Goal: Find specific page/section: Find specific page/section

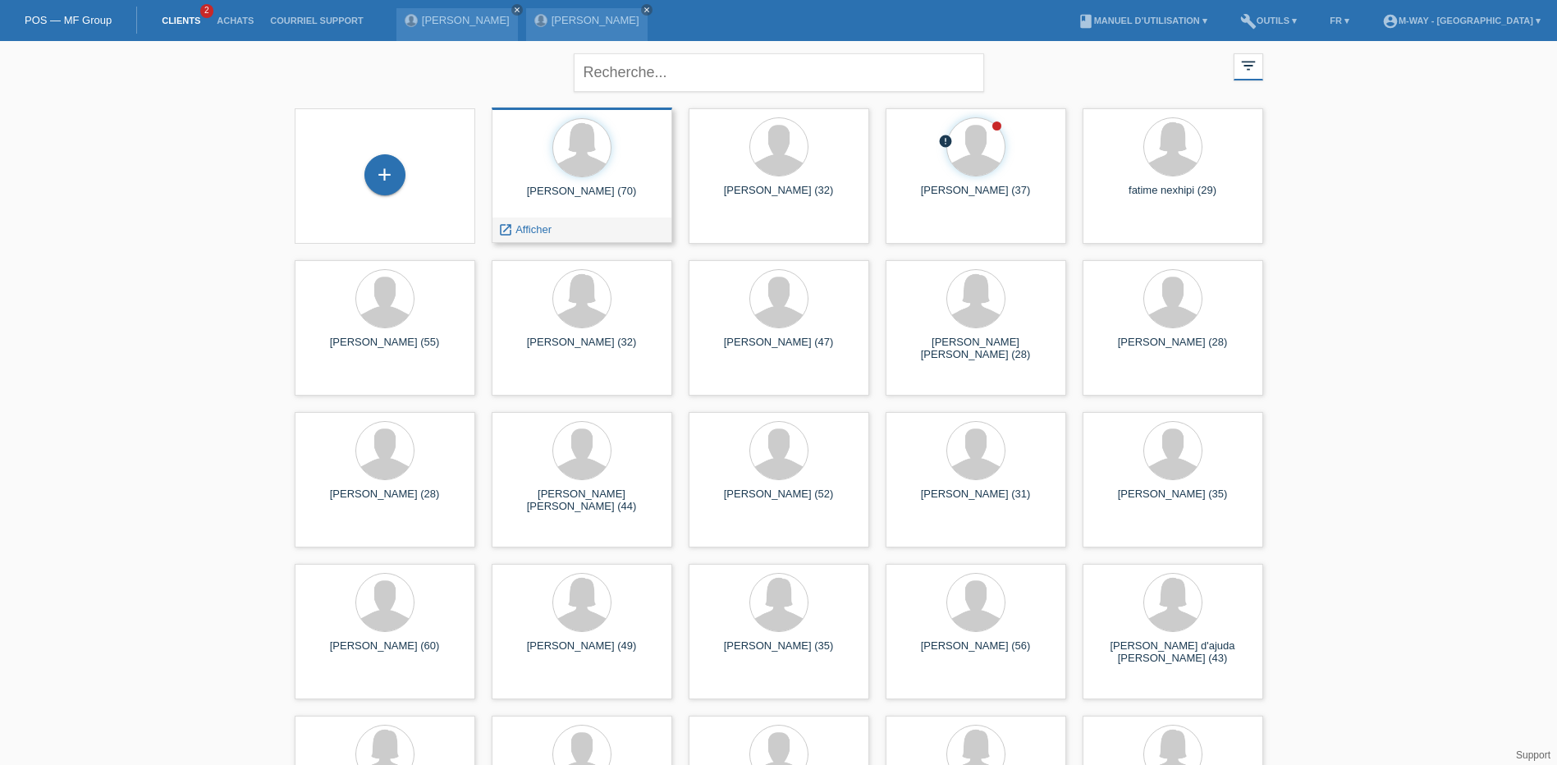
click at [573, 188] on div "Felicia Schumacher (70)" at bounding box center [582, 198] width 154 height 26
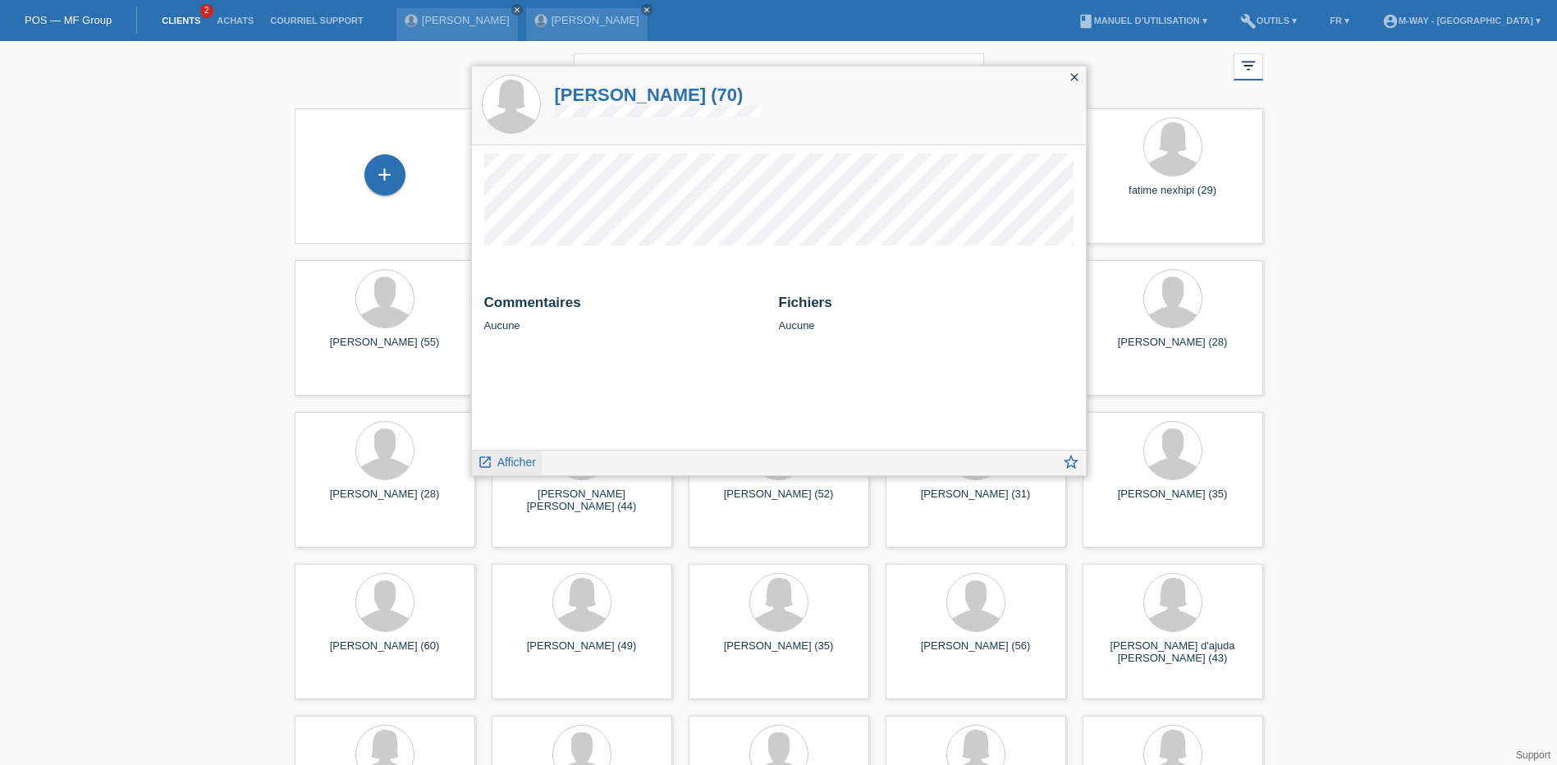
click at [519, 457] on span "Afficher" at bounding box center [516, 462] width 39 height 13
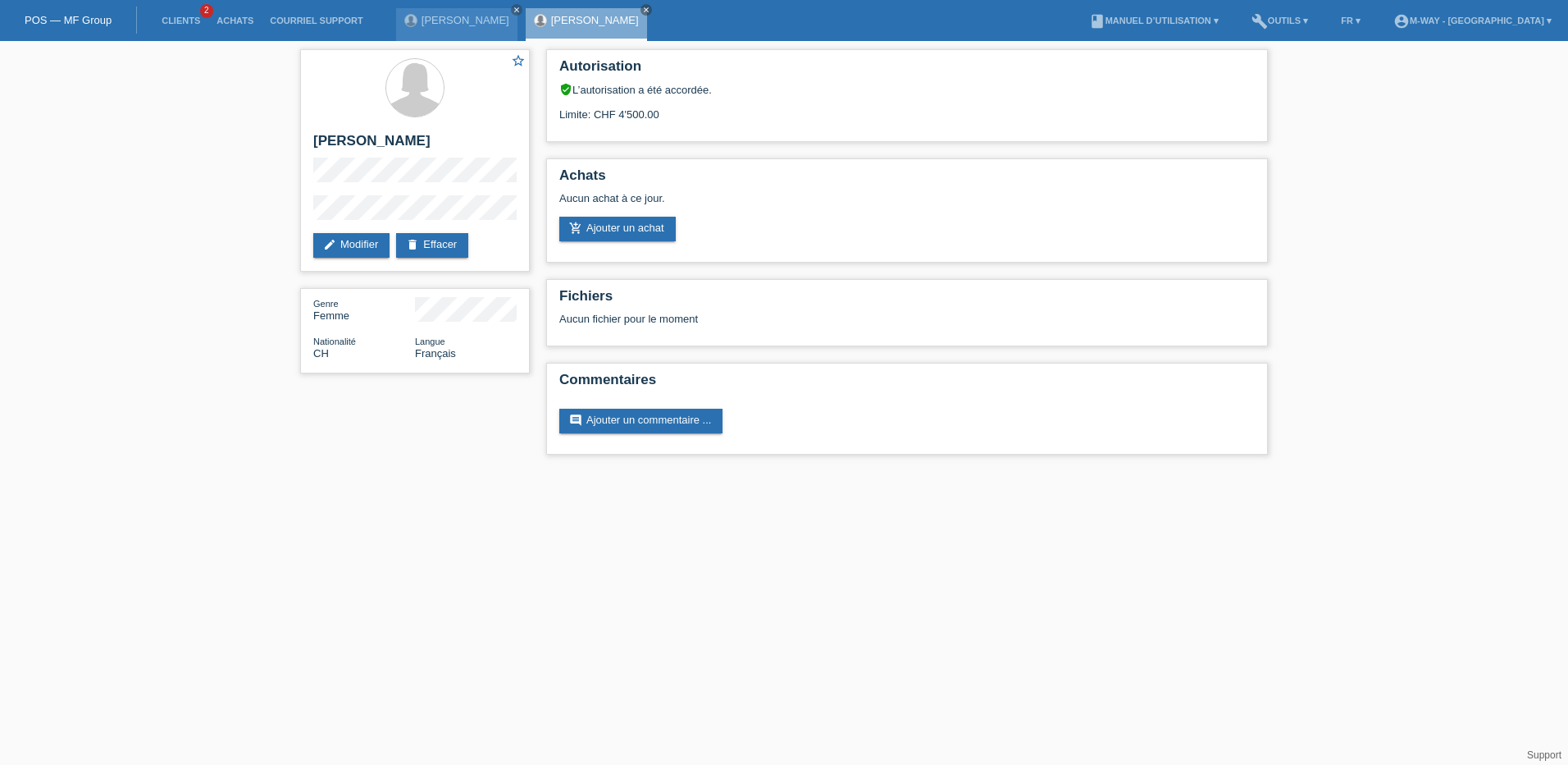
click at [169, 15] on li "Clients 2" at bounding box center [180, 21] width 55 height 42
click at [182, 14] on li "Clients 2" at bounding box center [180, 21] width 55 height 42
click at [180, 18] on link "Clients" at bounding box center [180, 21] width 55 height 10
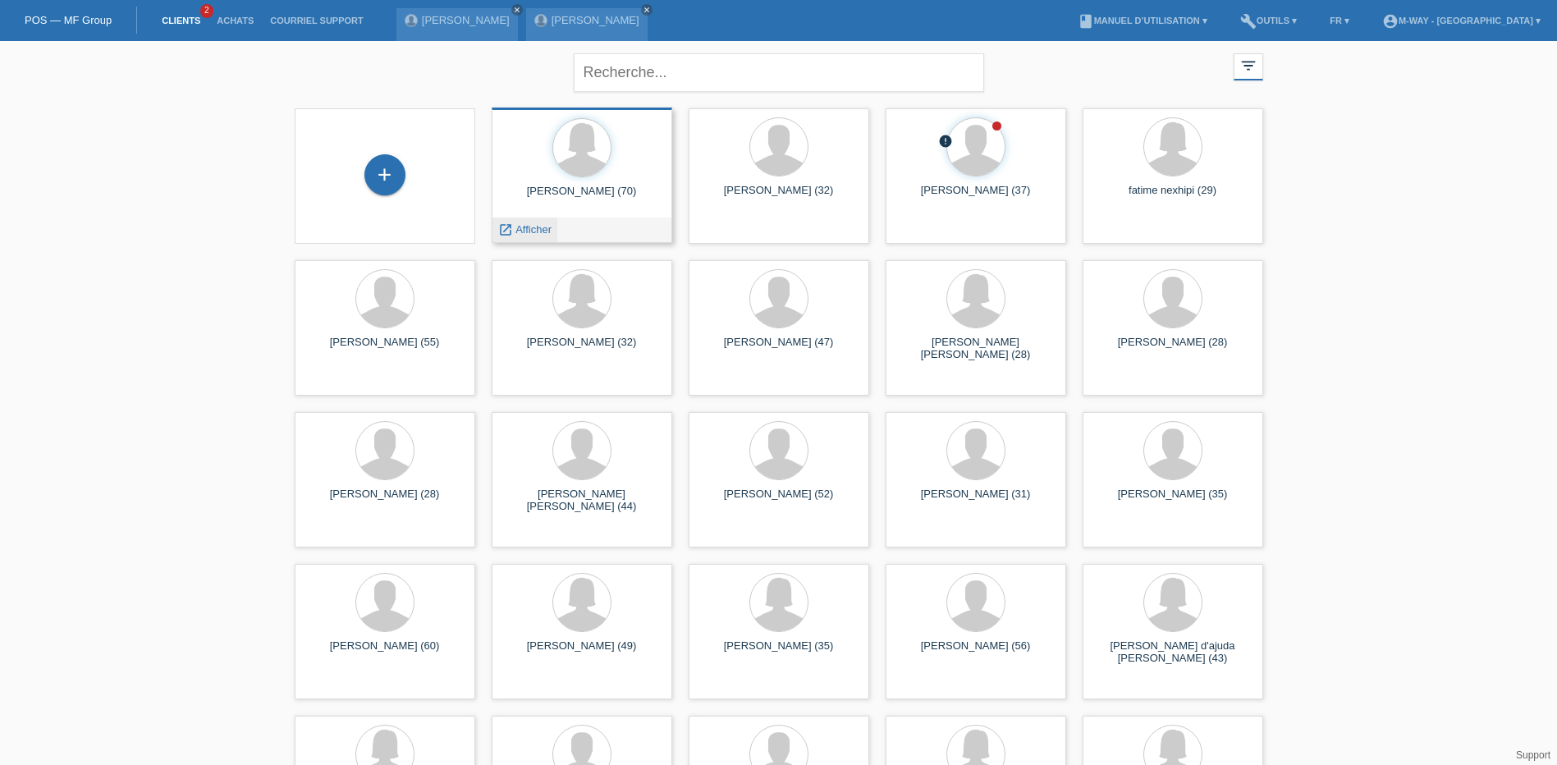
click at [543, 229] on span "Afficher" at bounding box center [533, 229] width 36 height 12
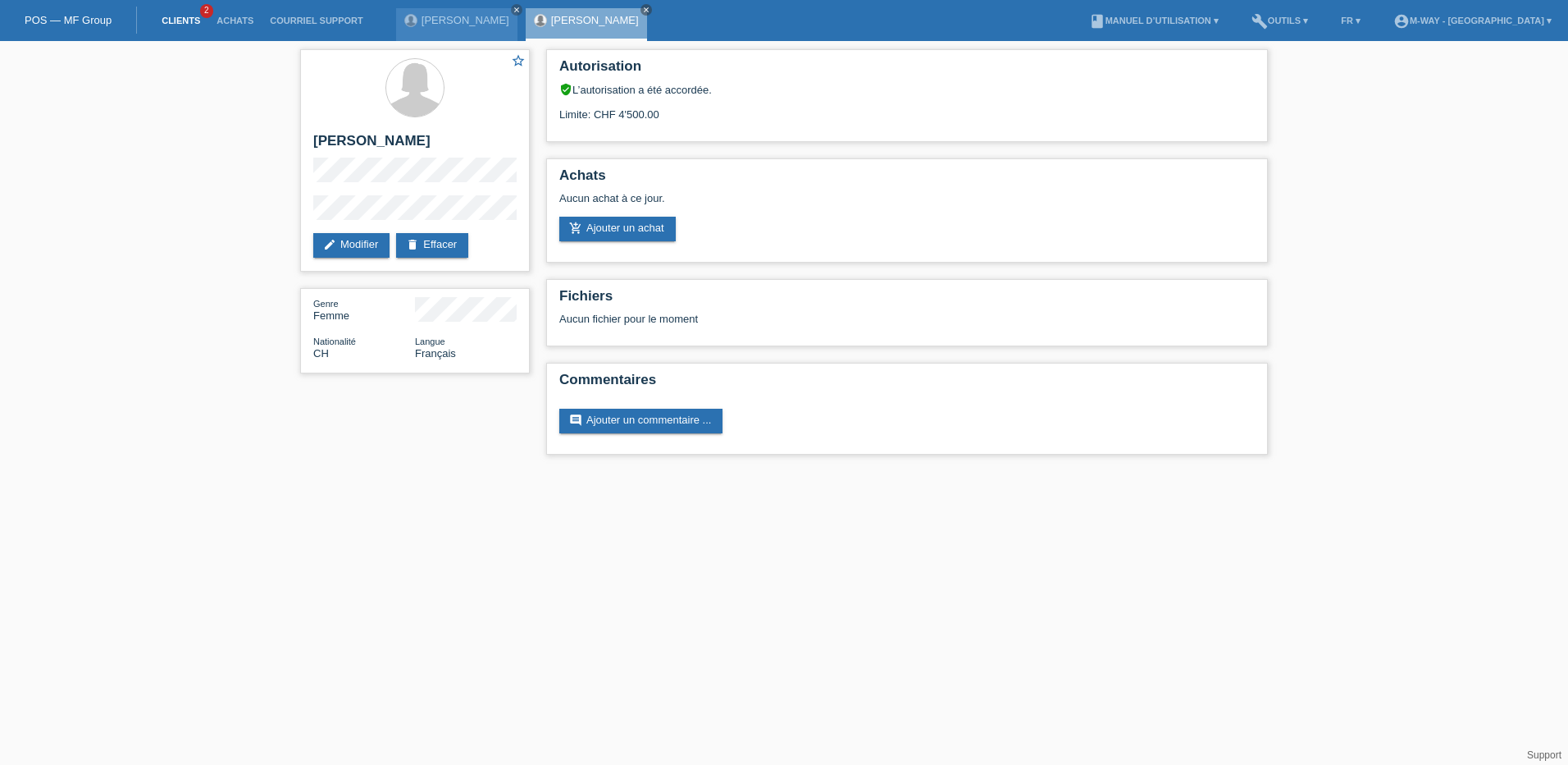
click at [177, 24] on link "Clients" at bounding box center [180, 21] width 55 height 10
